Goal: Book appointment/travel/reservation

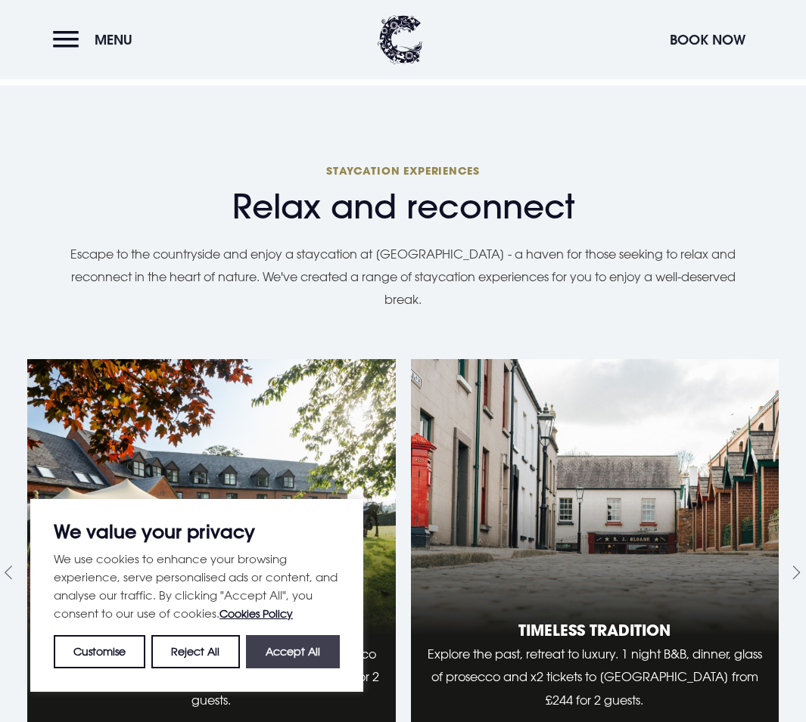
click at [297, 652] on button "Accept All" at bounding box center [293, 651] width 94 height 33
checkbox input "true"
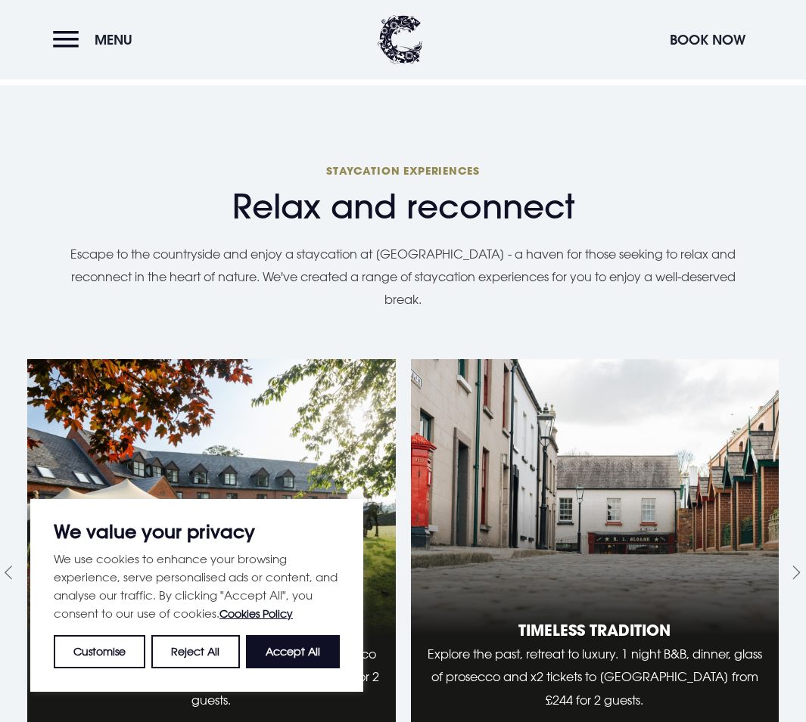
checkbox input "true"
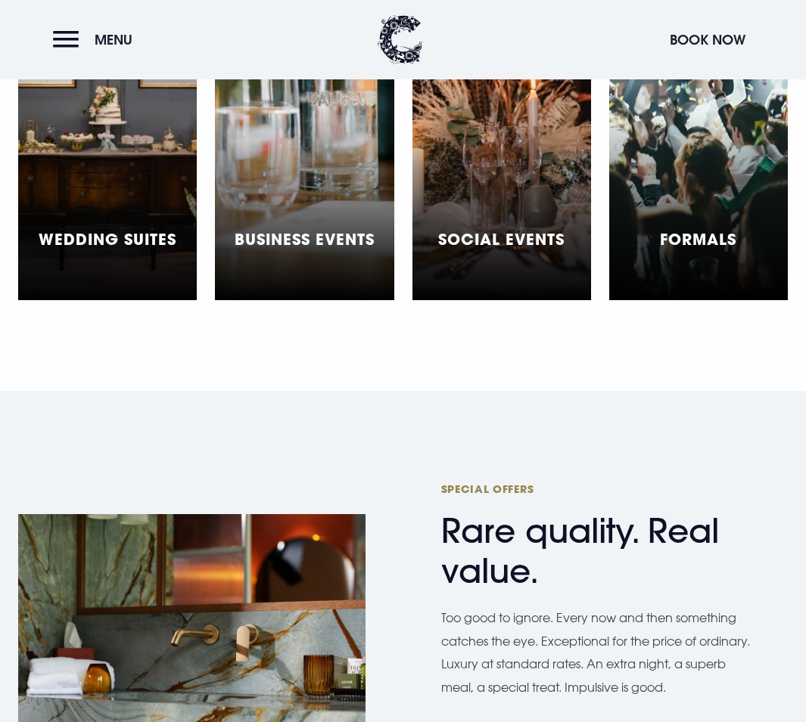
scroll to position [4766, 0]
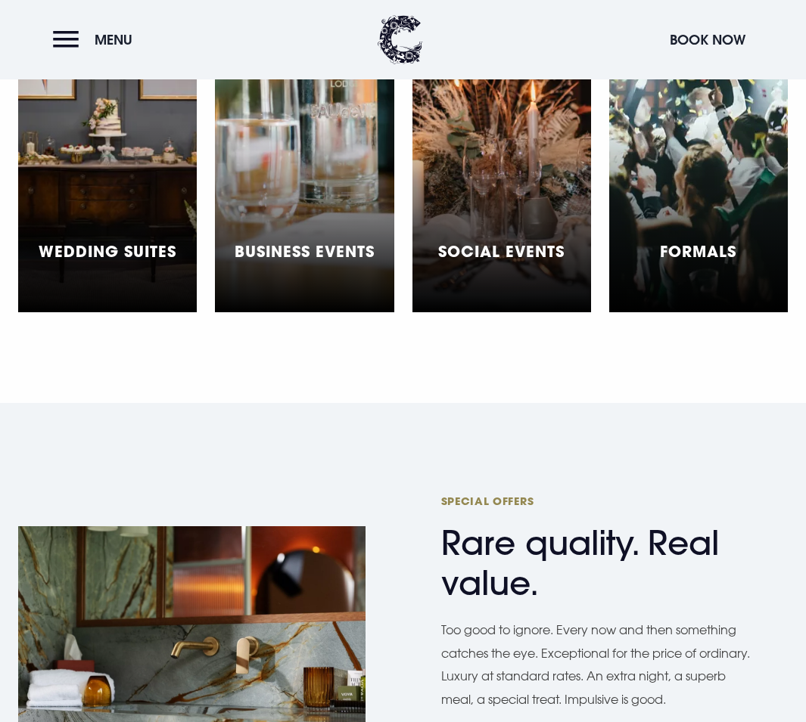
click at [122, 242] on div "Wedding Suites" at bounding box center [108, 259] width 138 height 34
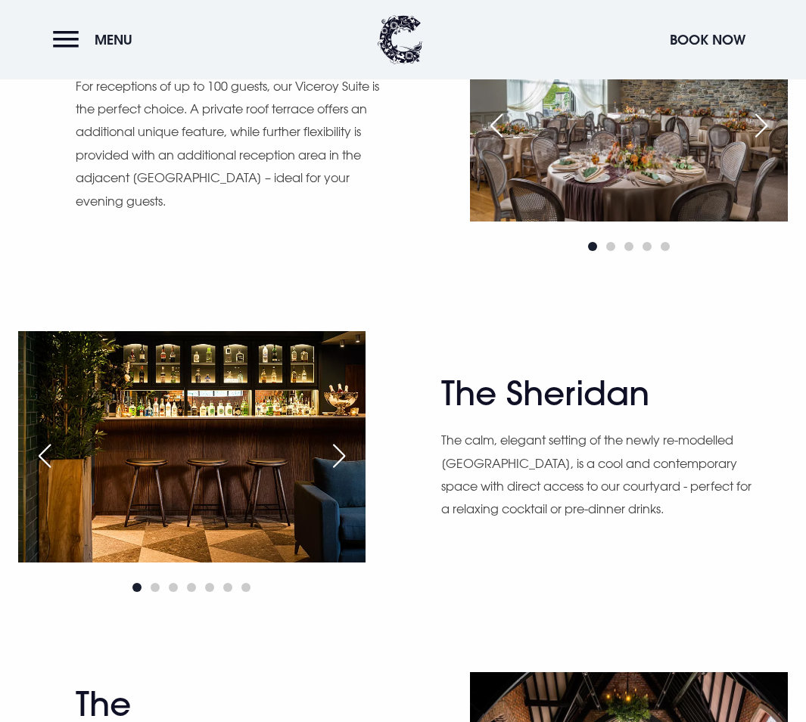
scroll to position [1513, 0]
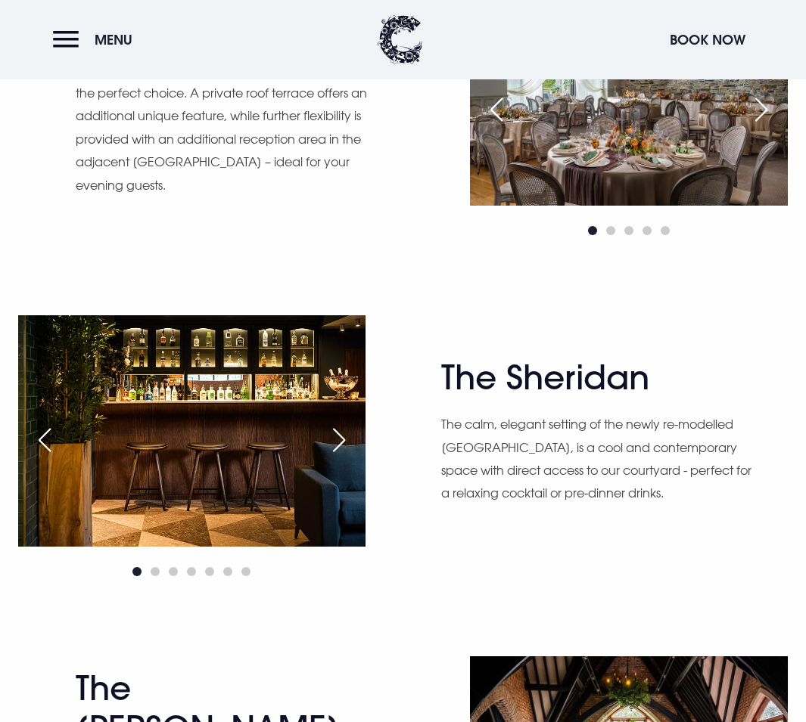
click at [341, 434] on div "Next slide" at bounding box center [339, 440] width 38 height 33
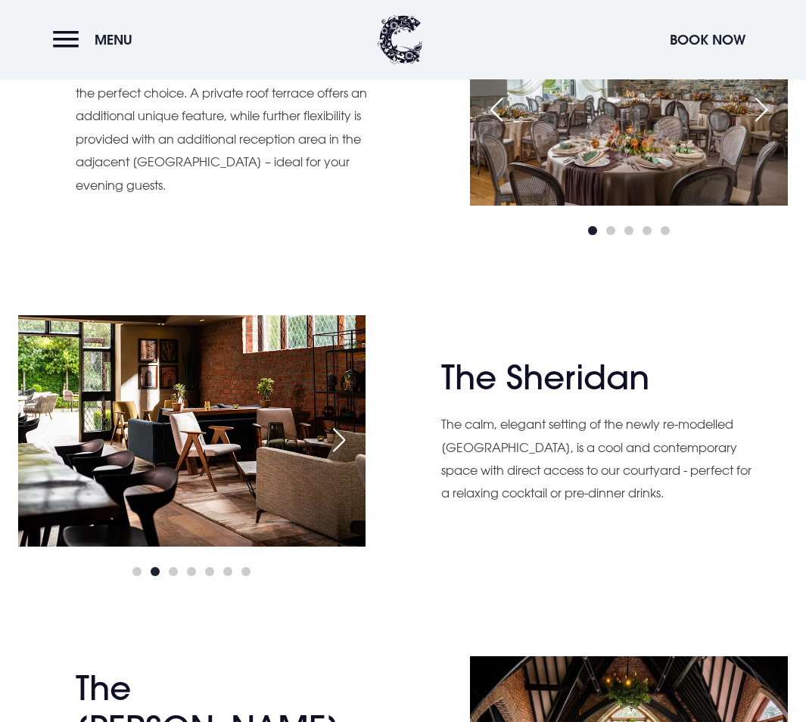
click at [341, 434] on div "Next slide" at bounding box center [339, 440] width 38 height 33
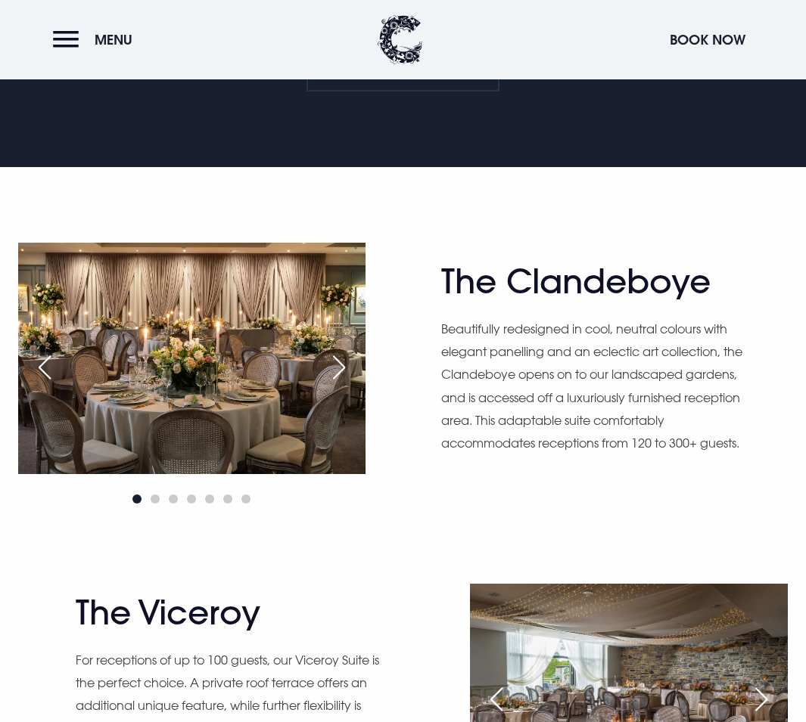
scroll to position [832, 0]
